Goal: Transaction & Acquisition: Book appointment/travel/reservation

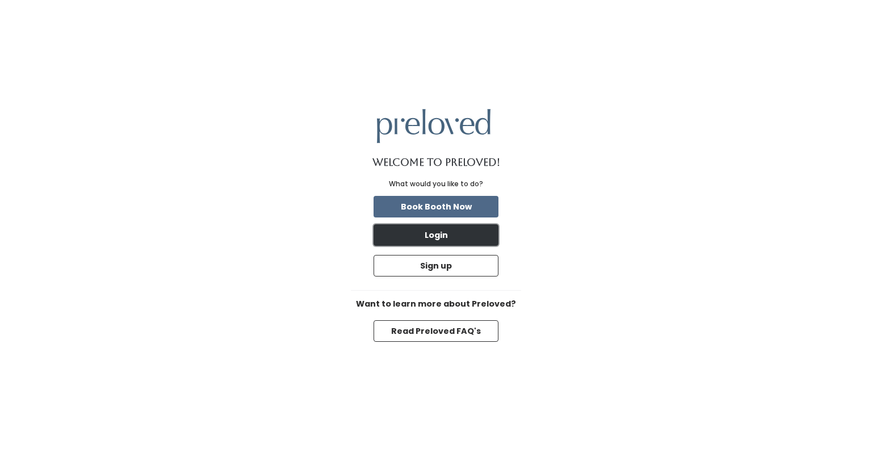
click at [416, 226] on button "Login" at bounding box center [435, 235] width 125 height 22
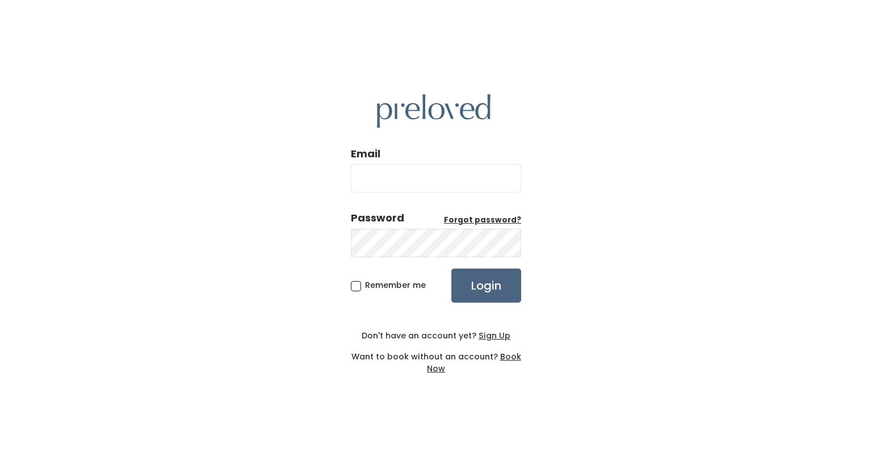
type input "[EMAIL_ADDRESS][DOMAIN_NAME]"
click at [477, 298] on input "Login" at bounding box center [486, 285] width 70 height 34
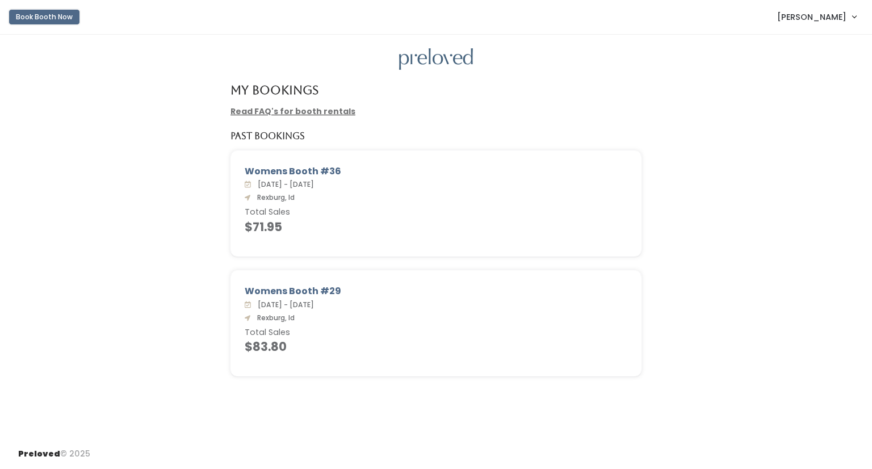
click at [14, 17] on button "Book Booth Now" at bounding box center [44, 17] width 70 height 15
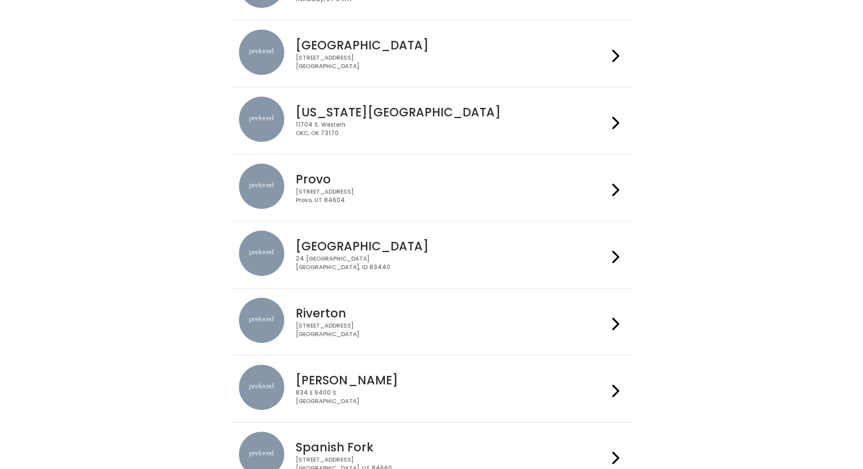
scroll to position [389, 0]
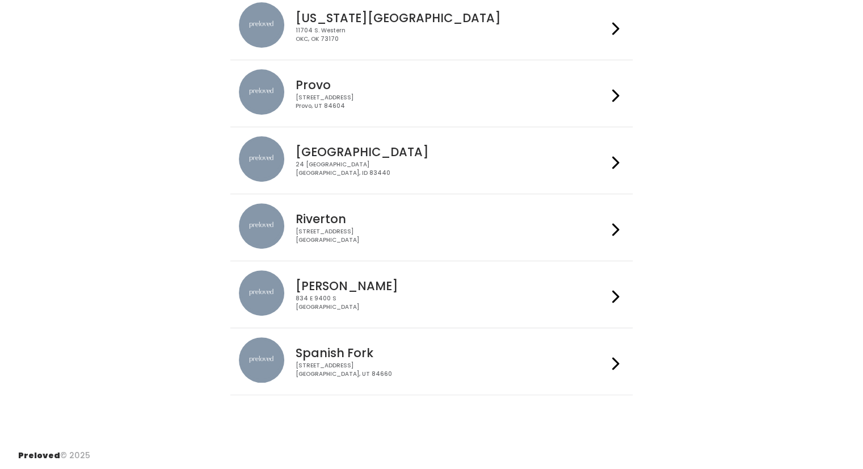
click at [338, 151] on h4 "Rexburg" at bounding box center [452, 151] width 312 height 13
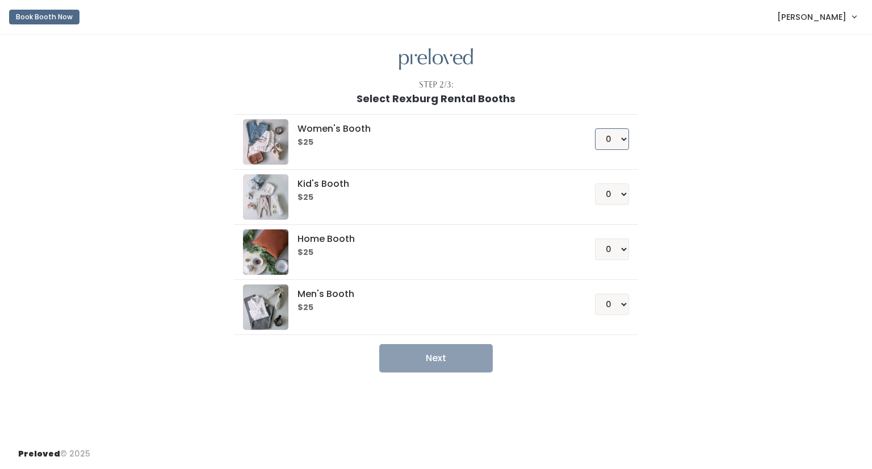
click at [625, 140] on select "0 1 2 3 4" at bounding box center [612, 139] width 34 height 22
select select "1"
click at [595, 128] on select "0 1 2 3 4" at bounding box center [612, 139] width 34 height 22
click at [413, 352] on button "Next" at bounding box center [435, 358] width 113 height 28
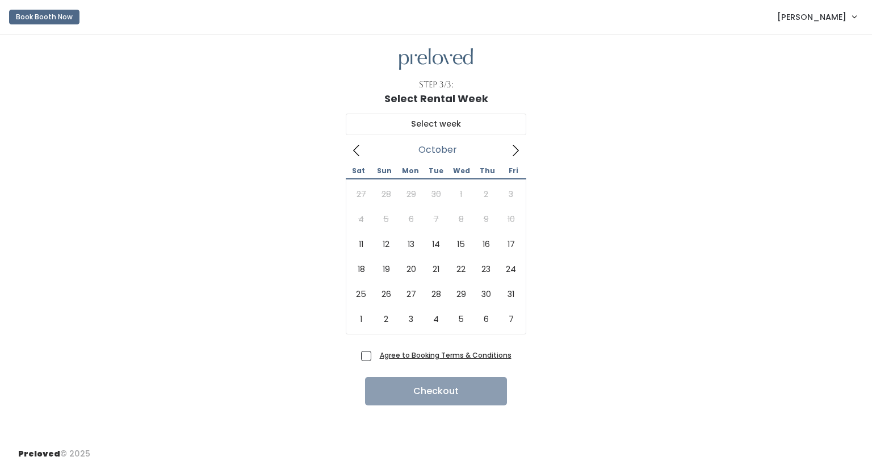
click at [514, 158] on span at bounding box center [515, 150] width 22 height 18
click at [493, 216] on div "27 28 29 30 1 2 3 4 5 6 7 8 9 10 11 12 13 14 15 16 17 18 19 20 21 22 23 24 25 2…" at bounding box center [435, 257] width 175 height 150
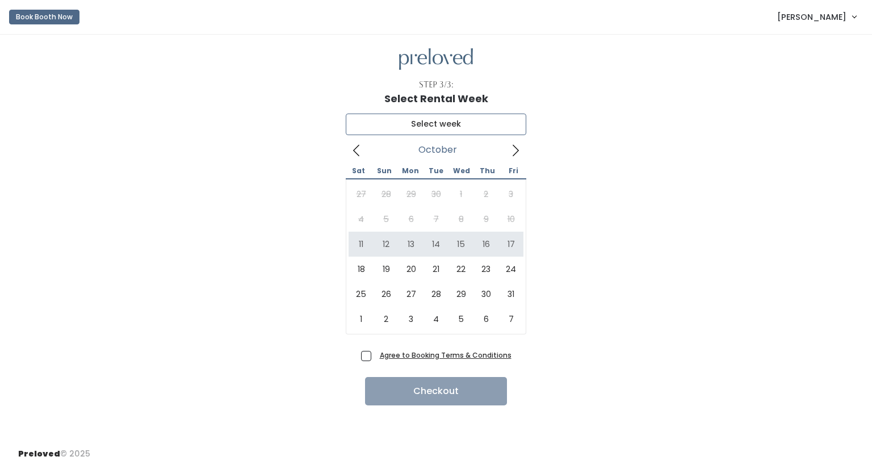
type input "October 11 to October 17"
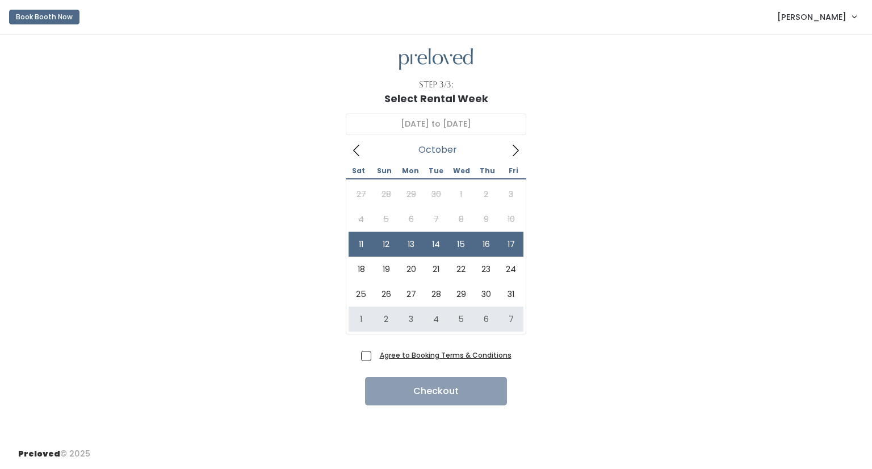
click at [375, 353] on span "Agree to Booking Terms & Conditions" at bounding box center [443, 354] width 136 height 11
click at [375, 353] on input "Agree to Booking Terms & Conditions" at bounding box center [378, 352] width 7 height 7
checkbox input "true"
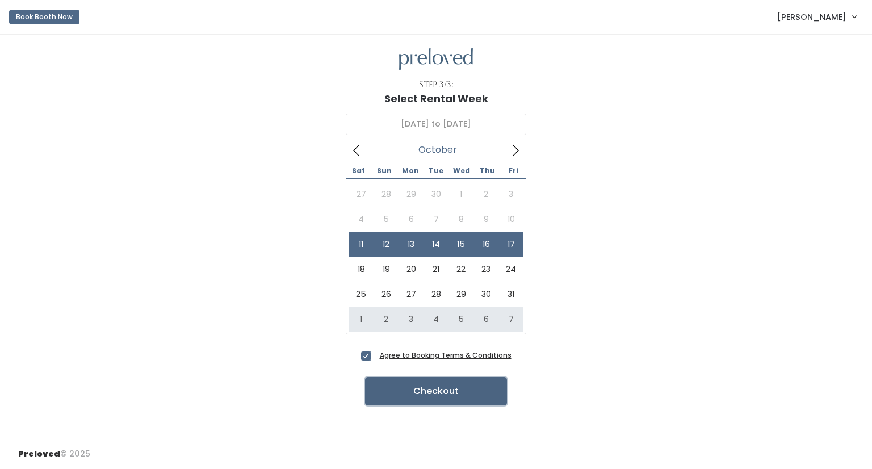
click at [392, 386] on button "Checkout" at bounding box center [436, 391] width 142 height 28
